Goal: Task Accomplishment & Management: Use online tool/utility

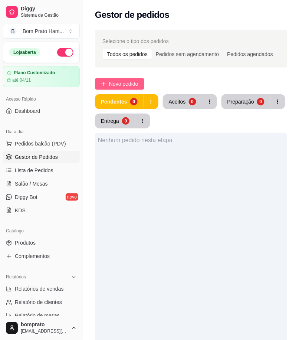
click at [125, 85] on span "Novo pedido" at bounding box center [123, 84] width 29 height 8
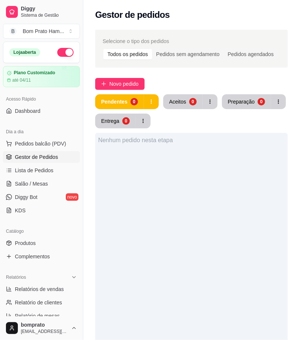
click at [48, 54] on input "Pesquisa" at bounding box center [71, 53] width 111 height 7
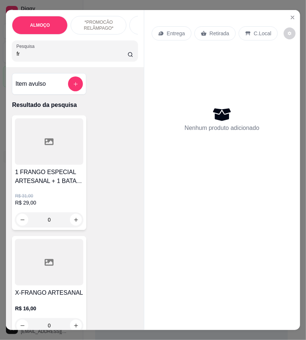
type input "f"
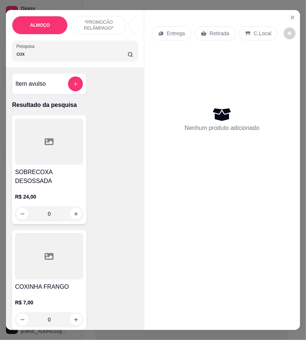
type input "cox"
click at [67, 274] on div "COXINHA FRANGO R$ 7,00 0" at bounding box center [49, 280] width 74 height 100
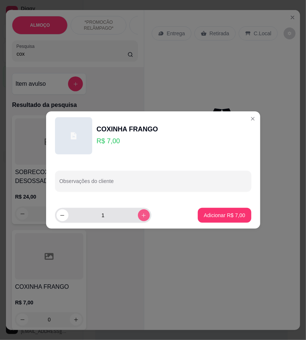
click at [141, 213] on icon "increase-product-quantity" at bounding box center [144, 216] width 6 height 6
type input "2"
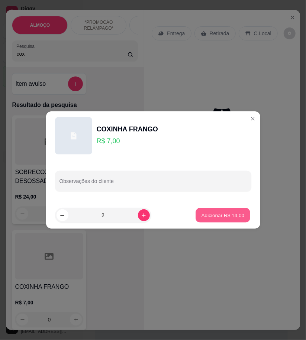
click at [215, 211] on button "Adicionar R$ 14,00" at bounding box center [223, 215] width 55 height 14
type input "2"
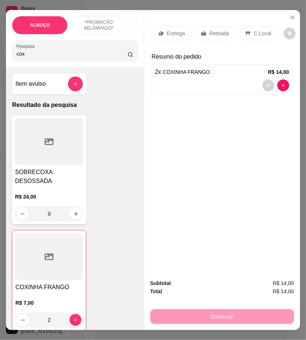
click at [224, 32] on p "Retirada" at bounding box center [220, 33] width 20 height 7
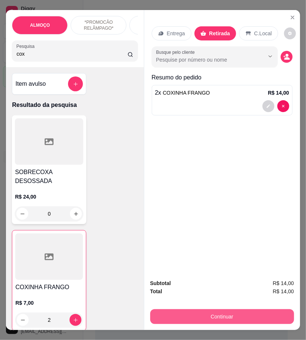
click at [261, 315] on button "Continuar" at bounding box center [222, 316] width 144 height 15
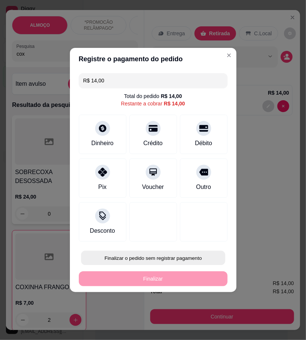
click at [192, 260] on button "Finalizar o pedido sem registrar pagamento" at bounding box center [153, 258] width 144 height 14
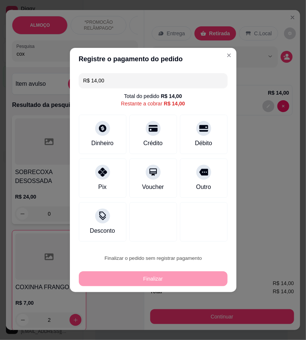
click at [201, 322] on button "Confirmar" at bounding box center [199, 320] width 27 height 12
type input "0"
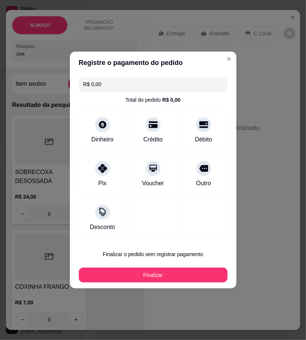
type input "R$ 0,00"
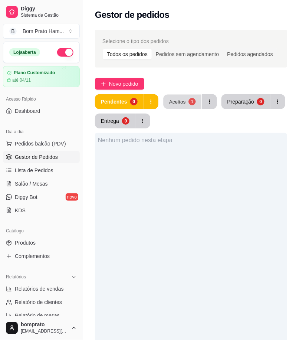
click at [186, 103] on button "Aceitos 1" at bounding box center [182, 102] width 38 height 14
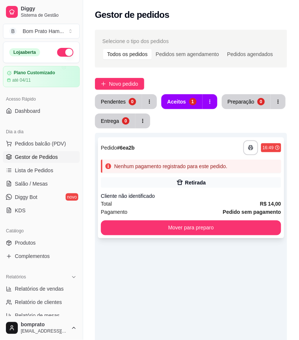
drag, startPoint x: 191, startPoint y: 133, endPoint x: 195, endPoint y: 152, distance: 19.7
click at [195, 152] on div "**********" at bounding box center [191, 147] width 181 height 15
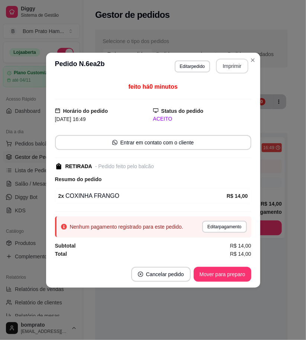
click at [233, 66] on button "Imprimir" at bounding box center [232, 66] width 32 height 15
click at [245, 276] on button "Mover para preparo" at bounding box center [223, 274] width 58 height 15
